Goal: Information Seeking & Learning: Check status

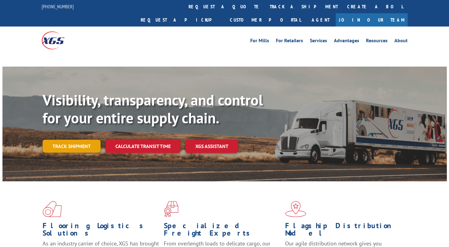
click at [69, 140] on link "Track shipment" at bounding box center [72, 146] width 58 height 13
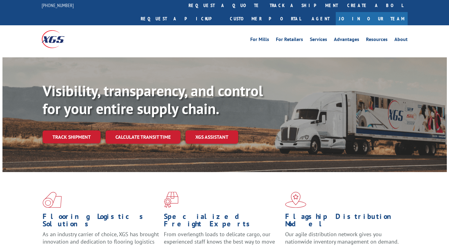
scroll to position [2, 0]
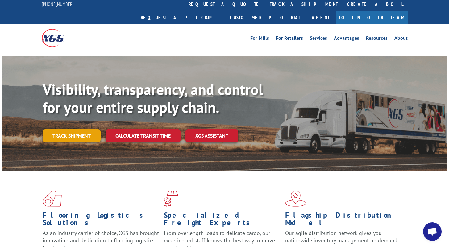
click at [84, 129] on link "Track shipment" at bounding box center [72, 135] width 58 height 13
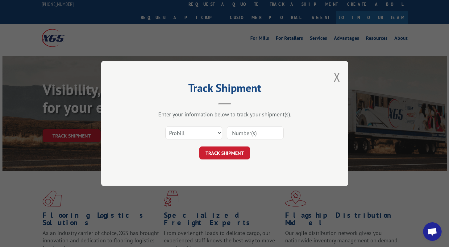
click at [248, 133] on input at bounding box center [255, 132] width 57 height 13
paste input "17341136"
type input "17341136"
drag, startPoint x: 227, startPoint y: 155, endPoint x: 206, endPoint y: 155, distance: 21.6
click at [227, 155] on button "TRACK SHIPMENT" at bounding box center [224, 153] width 51 height 13
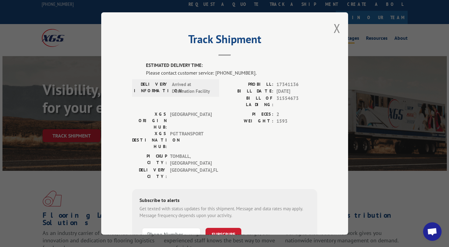
click at [337, 26] on button "Close modal" at bounding box center [336, 28] width 7 height 16
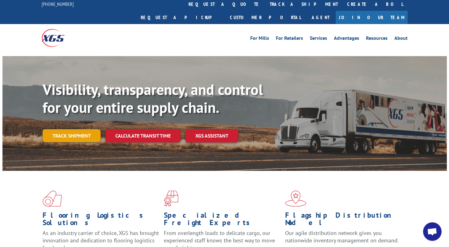
click at [85, 129] on link "Track shipment" at bounding box center [72, 135] width 58 height 13
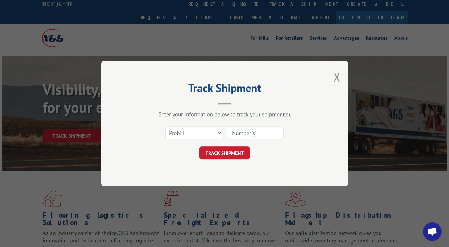
click at [260, 134] on input at bounding box center [255, 132] width 57 height 13
paste input "17667104"
type input "17667104"
click at [234, 160] on div "Track Shipment Enter your information below to track your shipment(s). Select c…" at bounding box center [224, 123] width 247 height 125
click at [236, 153] on button "TRACK SHIPMENT" at bounding box center [224, 153] width 51 height 13
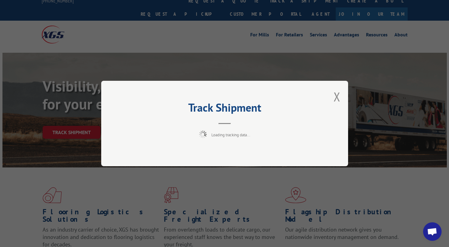
scroll to position [7, 0]
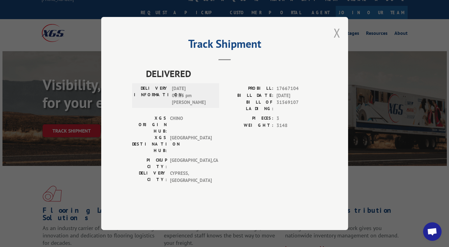
click at [338, 41] on button "Close modal" at bounding box center [336, 33] width 7 height 16
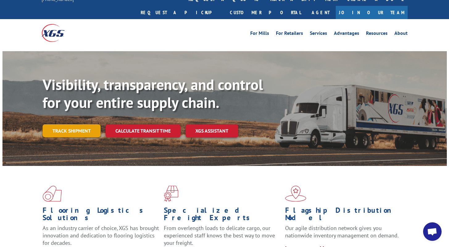
click at [76, 124] on link "Track shipment" at bounding box center [72, 130] width 58 height 13
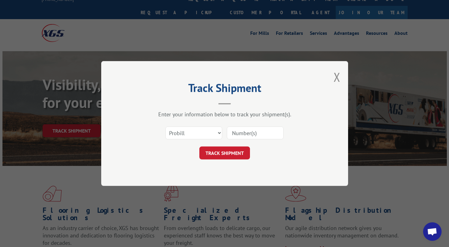
drag, startPoint x: 251, startPoint y: 126, endPoint x: 252, endPoint y: 134, distance: 8.1
click at [251, 126] on div at bounding box center [255, 133] width 57 height 14
click at [252, 134] on input at bounding box center [255, 132] width 57 height 13
paste input "17667104"
type input "17667104"
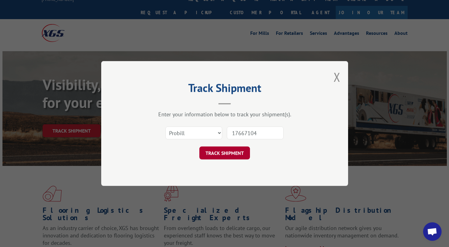
click at [232, 152] on button "TRACK SHIPMENT" at bounding box center [224, 153] width 51 height 13
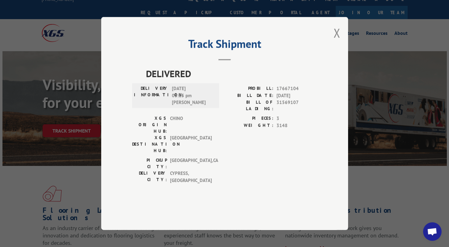
click at [341, 53] on div "Track Shipment DELIVERED DELIVERY INFORMATION: [DATE] 05:15 pm [PERSON_NAME] PR…" at bounding box center [224, 123] width 247 height 213
drag, startPoint x: 336, startPoint y: 48, endPoint x: 333, endPoint y: 53, distance: 5.9
click at [336, 41] on button "Close modal" at bounding box center [336, 33] width 7 height 16
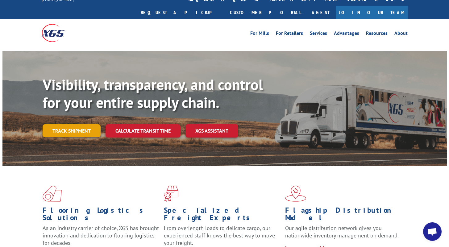
click at [79, 124] on link "Track shipment" at bounding box center [72, 130] width 58 height 13
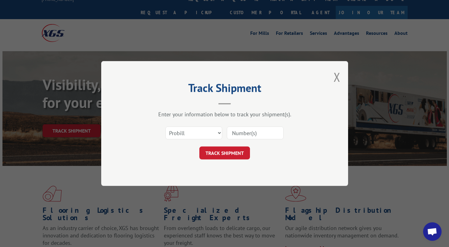
click at [238, 135] on input at bounding box center [255, 132] width 57 height 13
paste input "13664004"
type input "13664004"
click at [226, 153] on button "TRACK SHIPMENT" at bounding box center [224, 153] width 51 height 13
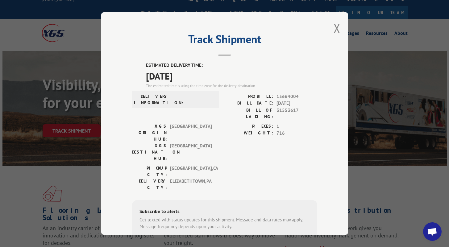
click at [330, 30] on div "Track Shipment ESTIMATED DELIVERY TIME: [DATE] The estimated time is using the …" at bounding box center [224, 123] width 247 height 222
click at [334, 25] on button "Close modal" at bounding box center [336, 28] width 7 height 16
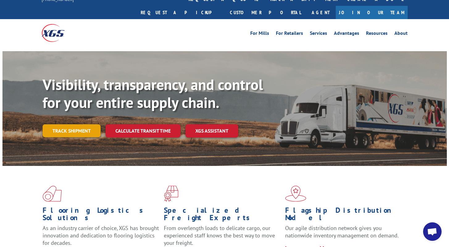
click at [80, 124] on link "Track shipment" at bounding box center [72, 130] width 58 height 13
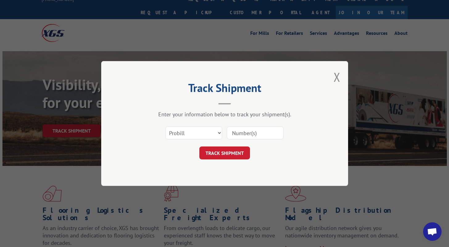
click at [256, 131] on input at bounding box center [255, 132] width 57 height 13
paste input "17687951"
type input "17687951"
click at [229, 150] on button "TRACK SHIPMENT" at bounding box center [224, 153] width 51 height 13
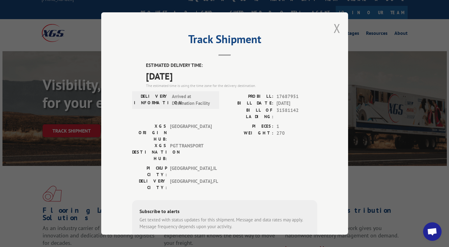
click at [336, 26] on button "Close modal" at bounding box center [336, 28] width 7 height 16
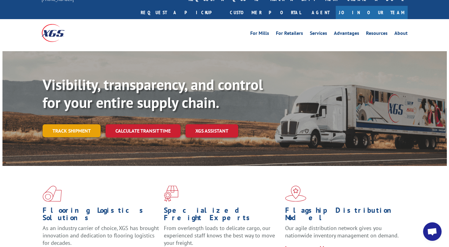
click at [77, 124] on link "Track shipment" at bounding box center [72, 130] width 58 height 13
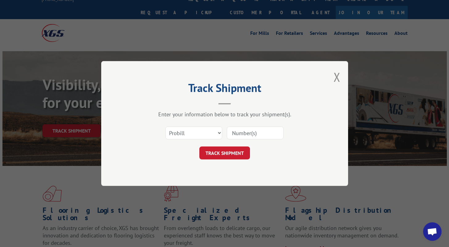
click at [267, 137] on input at bounding box center [255, 132] width 57 height 13
paste input "17692133"
type input "17692133"
click at [239, 152] on button "TRACK SHIPMENT" at bounding box center [224, 153] width 51 height 13
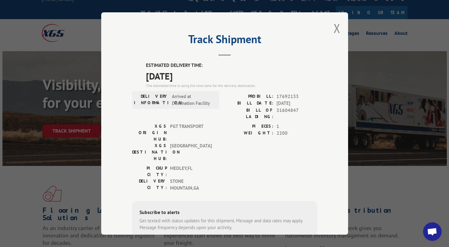
click at [75, 114] on div "Track Shipment ESTIMATED DELIVERY TIME: [DATE] The estimated time is using the …" at bounding box center [224, 123] width 449 height 247
click at [329, 28] on div "Track Shipment ESTIMATED DELIVERY TIME: [DATE] The estimated time is using the …" at bounding box center [224, 123] width 247 height 222
click at [331, 28] on div "Track Shipment ESTIMATED DELIVERY TIME: [DATE] The estimated time is using the …" at bounding box center [224, 123] width 247 height 222
click at [337, 31] on button "Close modal" at bounding box center [336, 28] width 7 height 16
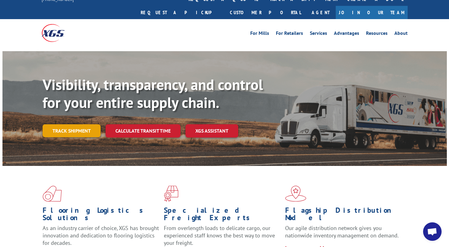
click at [76, 124] on link "Track shipment" at bounding box center [72, 130] width 58 height 13
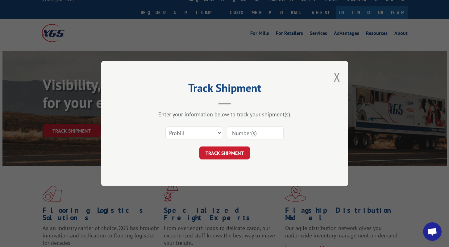
click at [246, 134] on input at bounding box center [255, 132] width 57 height 13
paste input "17672831"
type input "17672831"
click at [228, 154] on button "TRACK SHIPMENT" at bounding box center [224, 153] width 51 height 13
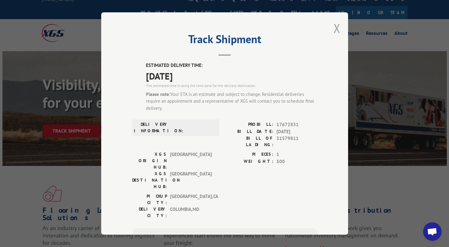
click at [333, 29] on button "Close modal" at bounding box center [336, 28] width 7 height 16
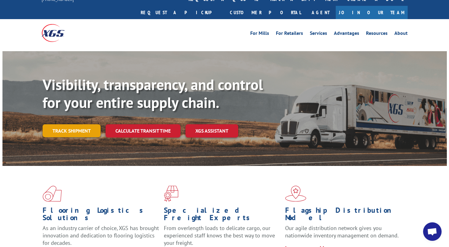
click at [78, 124] on link "Track shipment" at bounding box center [72, 130] width 58 height 13
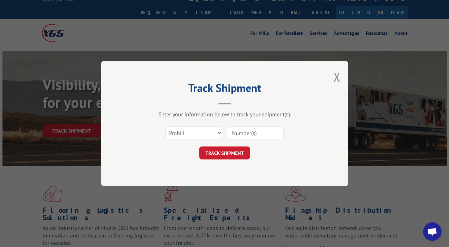
scroll to position [0, 0]
click at [246, 126] on input at bounding box center [255, 132] width 57 height 13
paste input "17672831"
type input "17672831"
click at [235, 151] on button "TRACK SHIPMENT" at bounding box center [224, 153] width 51 height 13
